Goal: Information Seeking & Learning: Learn about a topic

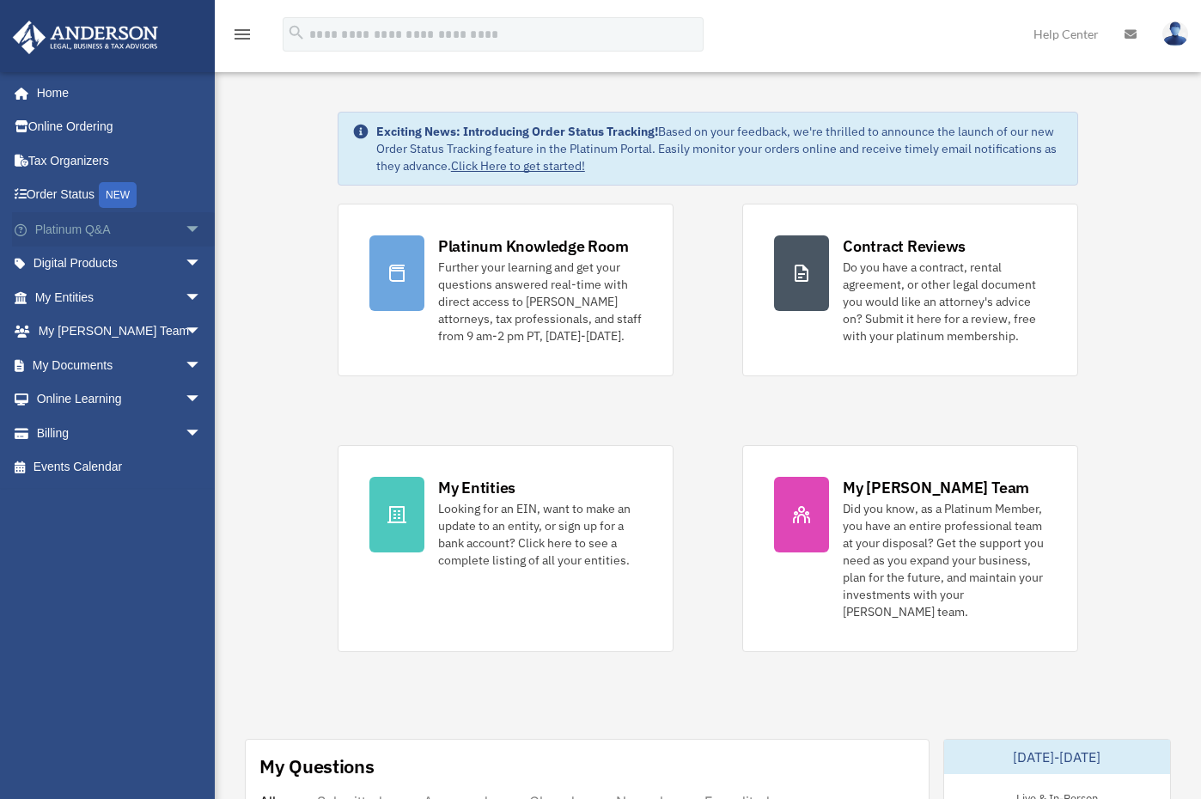
click at [185, 230] on span "arrow_drop_down" at bounding box center [202, 229] width 34 height 35
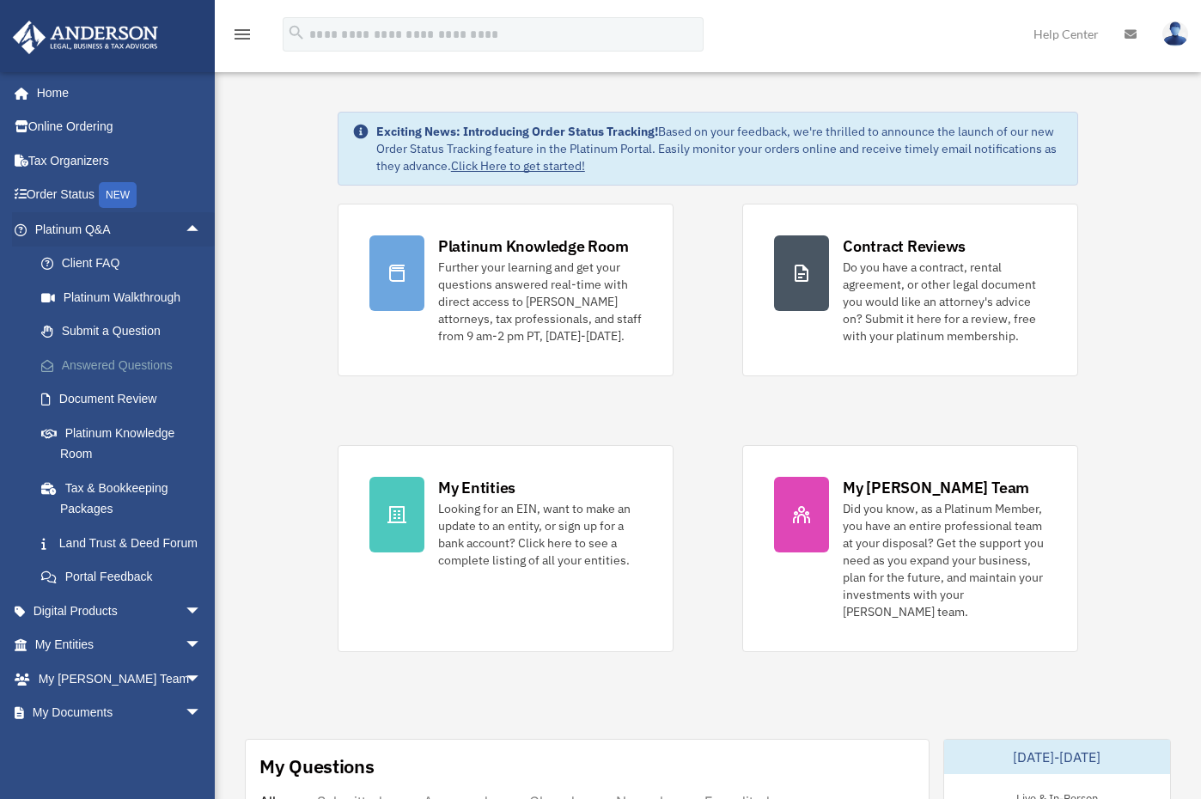
click at [136, 363] on link "Answered Questions" at bounding box center [126, 365] width 204 height 34
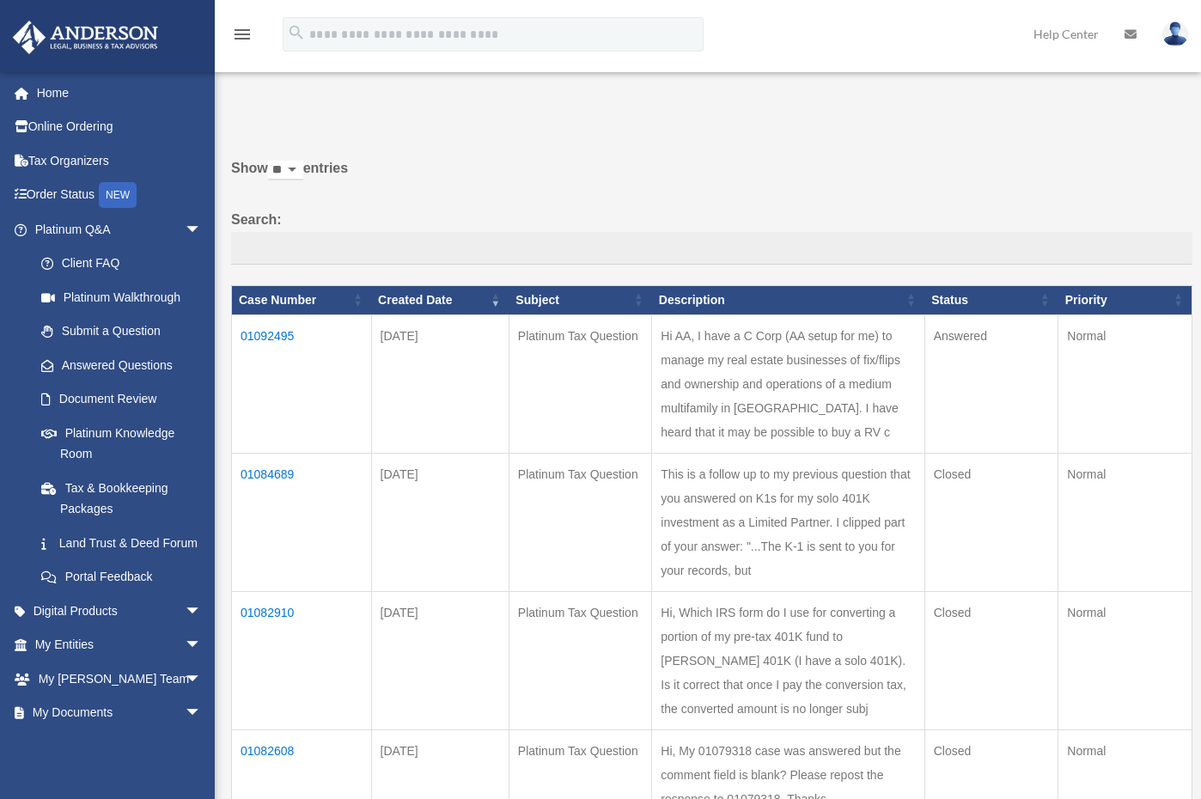
click at [272, 333] on td "01092495" at bounding box center [302, 384] width 140 height 138
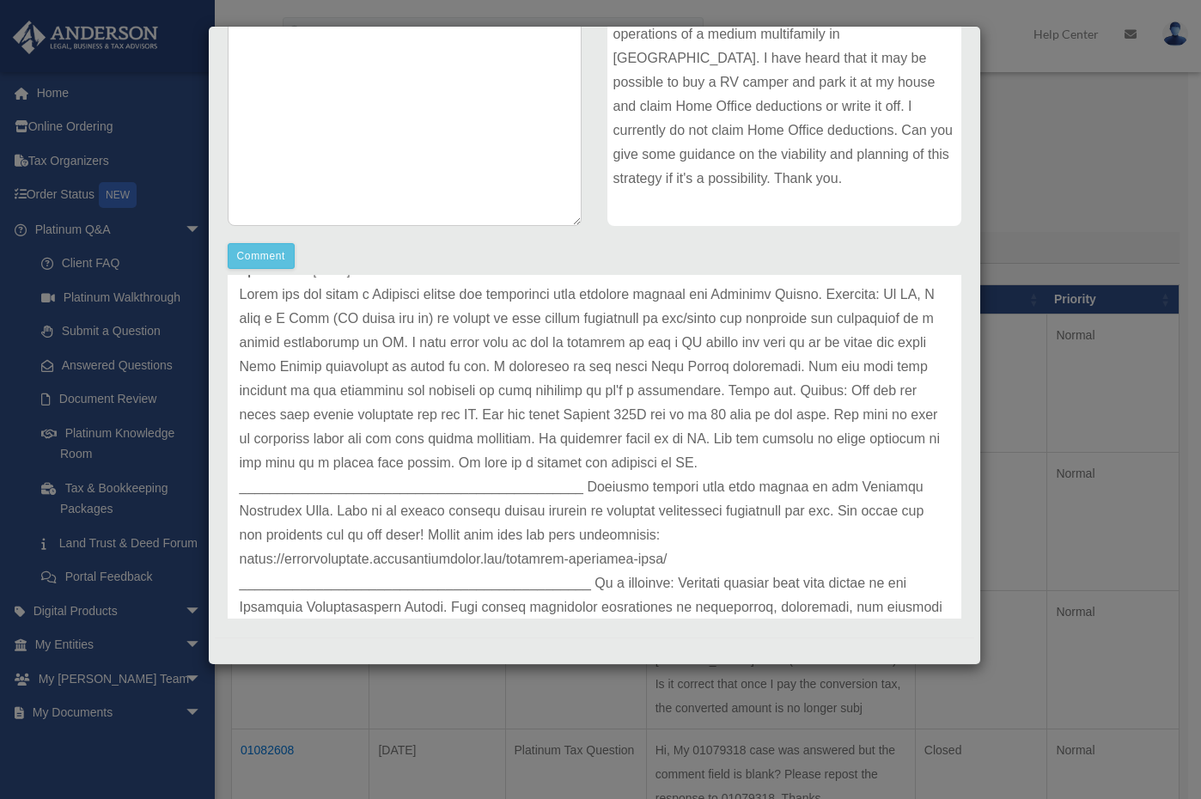
scroll to position [78, 0]
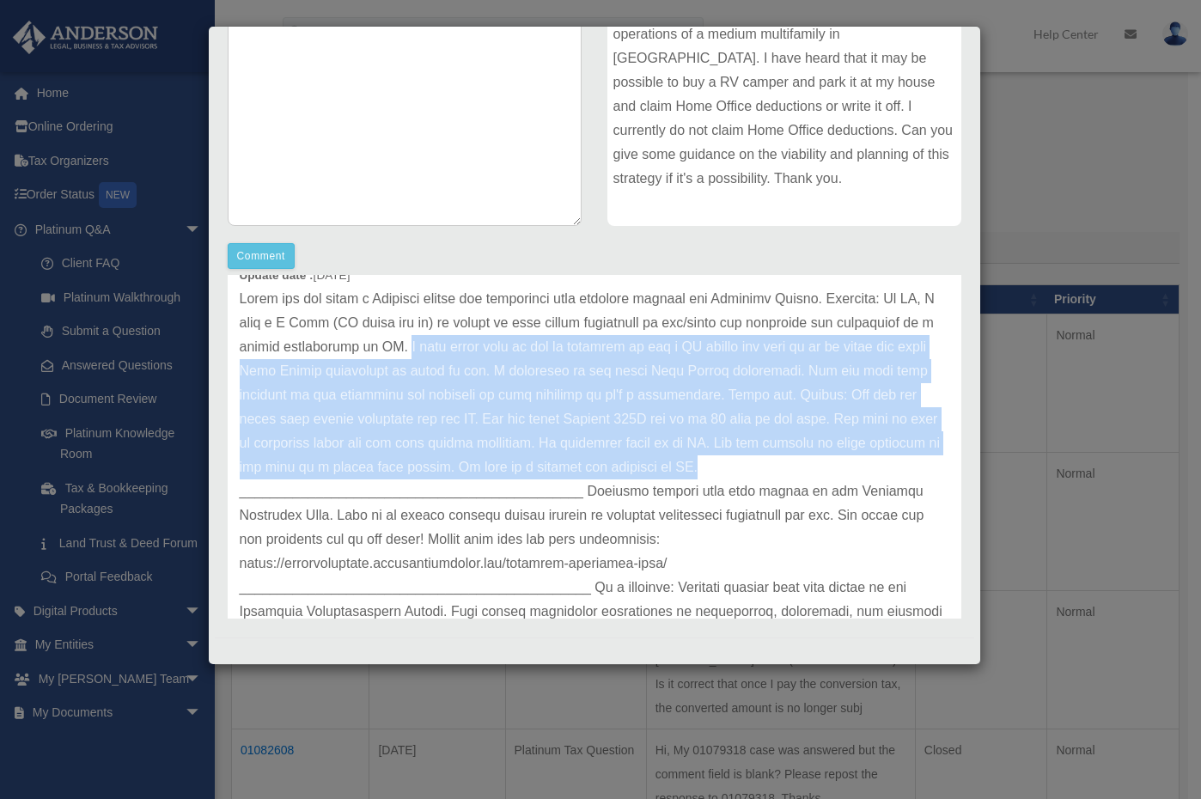
drag, startPoint x: 498, startPoint y: 346, endPoint x: 902, endPoint y: 473, distance: 424.2
click at [902, 473] on p at bounding box center [595, 479] width 710 height 385
copy p "I have heard that it may be possible to buy a RV camper and park it at my house…"
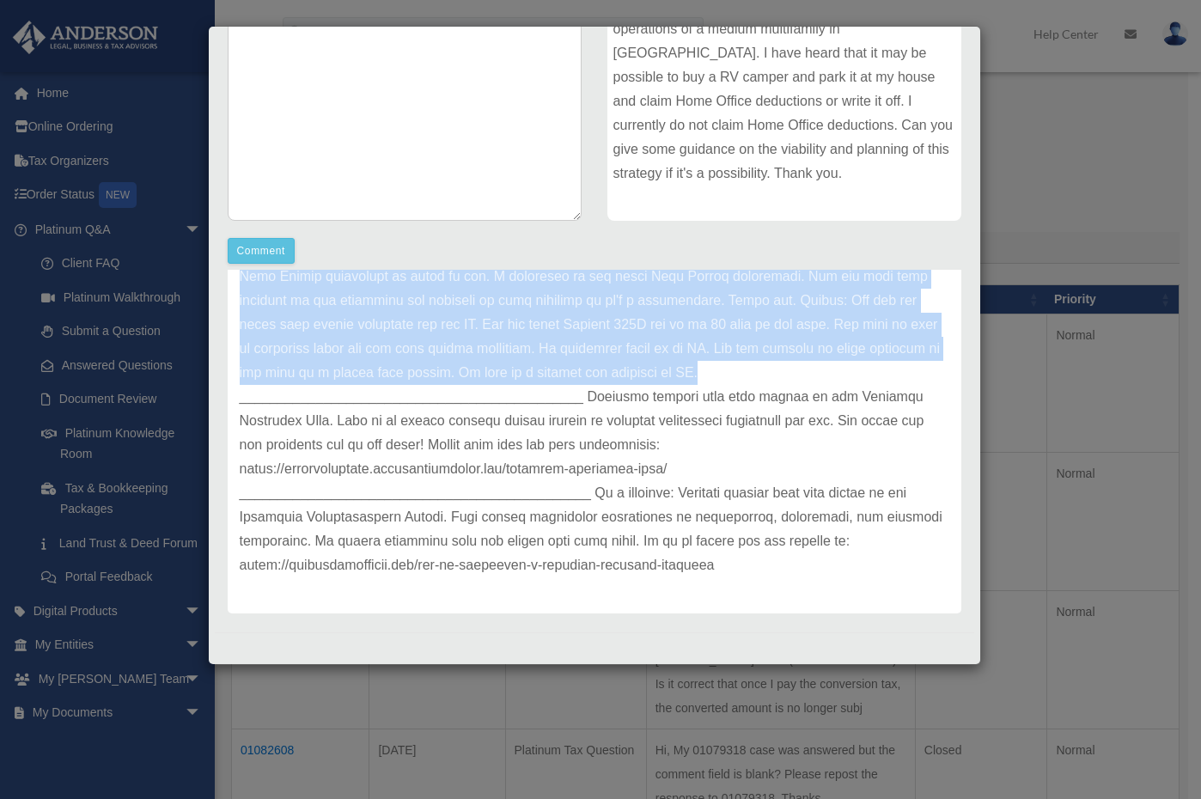
scroll to position [313, 0]
